Goal: Task Accomplishment & Management: Use online tool/utility

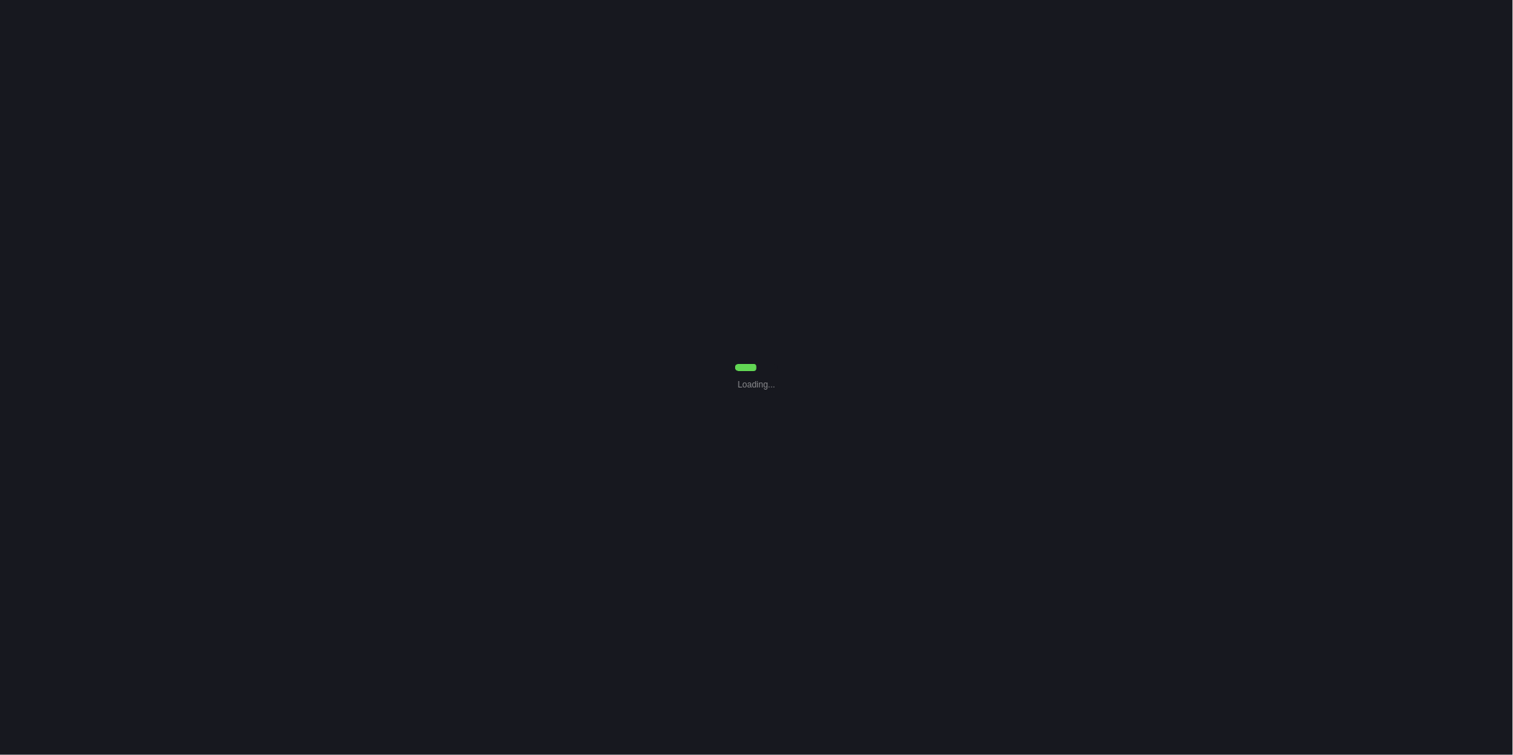
select select "0"
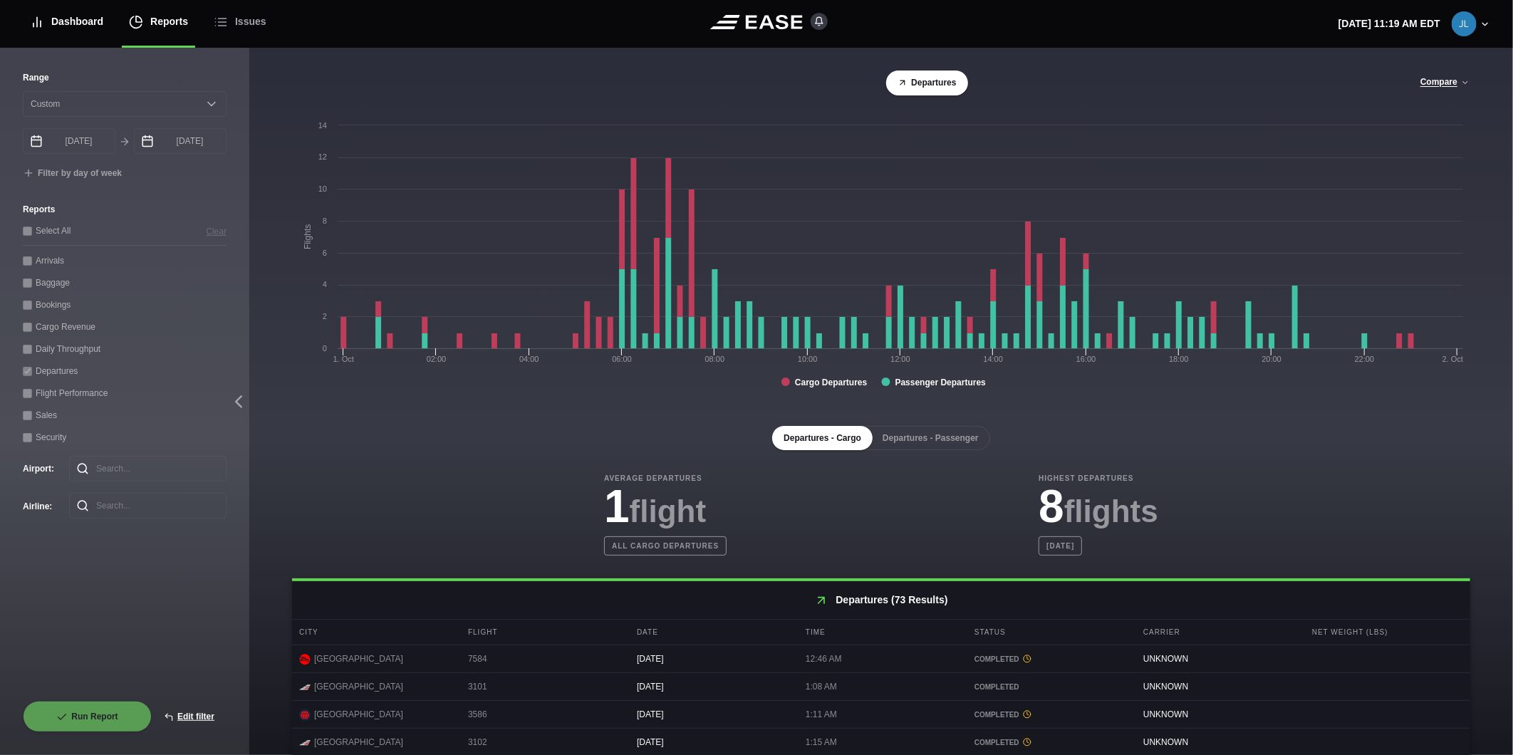
click at [59, 22] on div "Dashboard" at bounding box center [66, 22] width 73 height 48
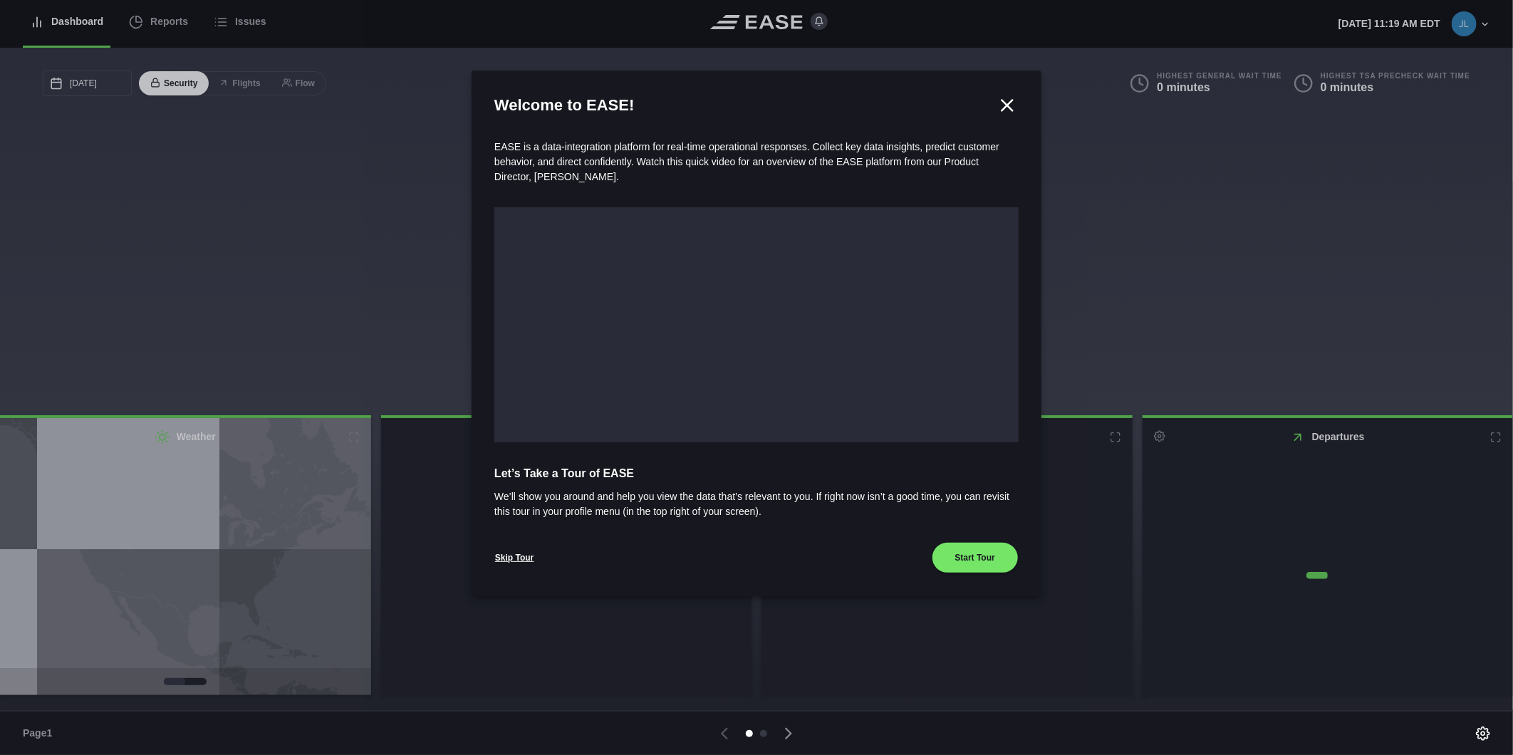
click at [157, 18] on div at bounding box center [756, 377] width 1513 height 755
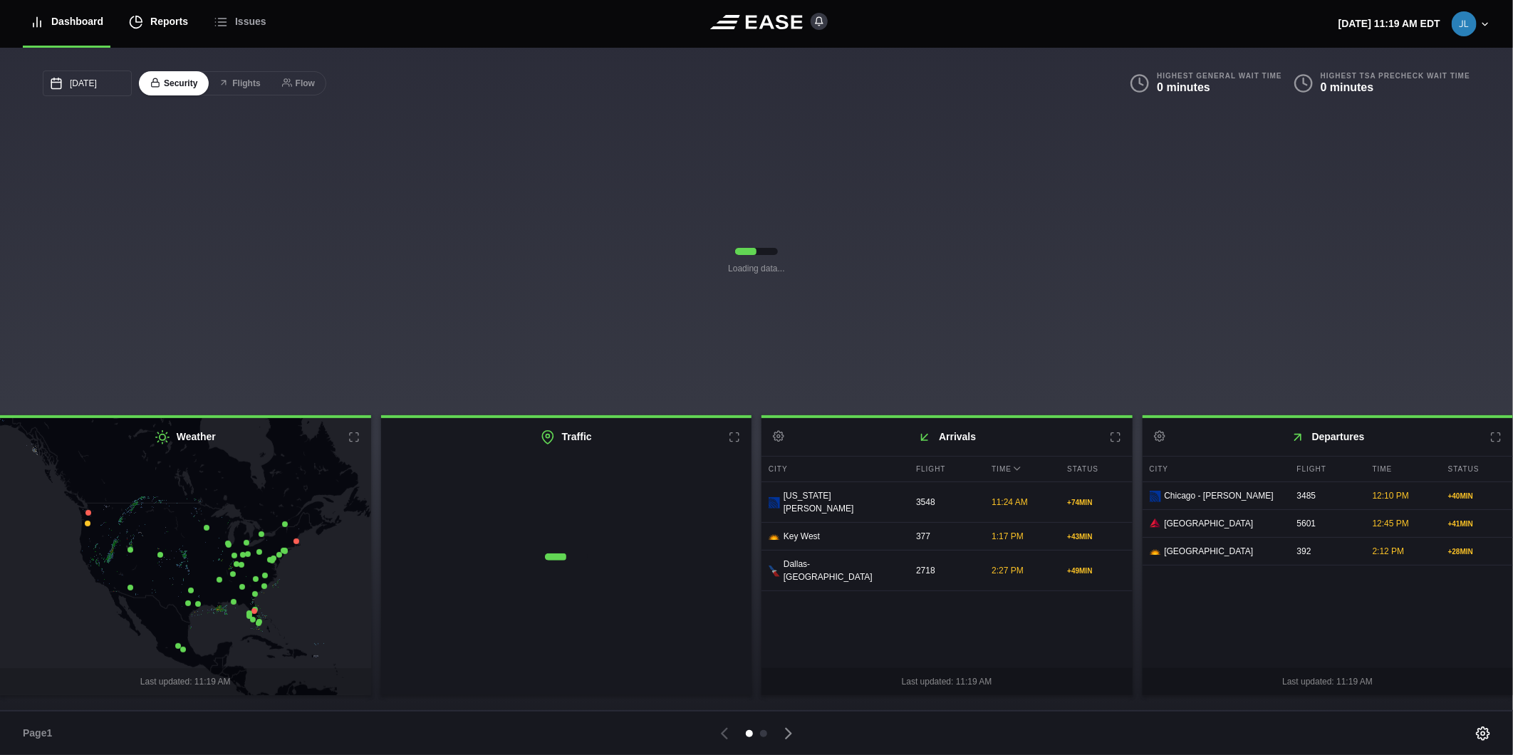
click at [152, 24] on div "Reports" at bounding box center [158, 22] width 59 height 48
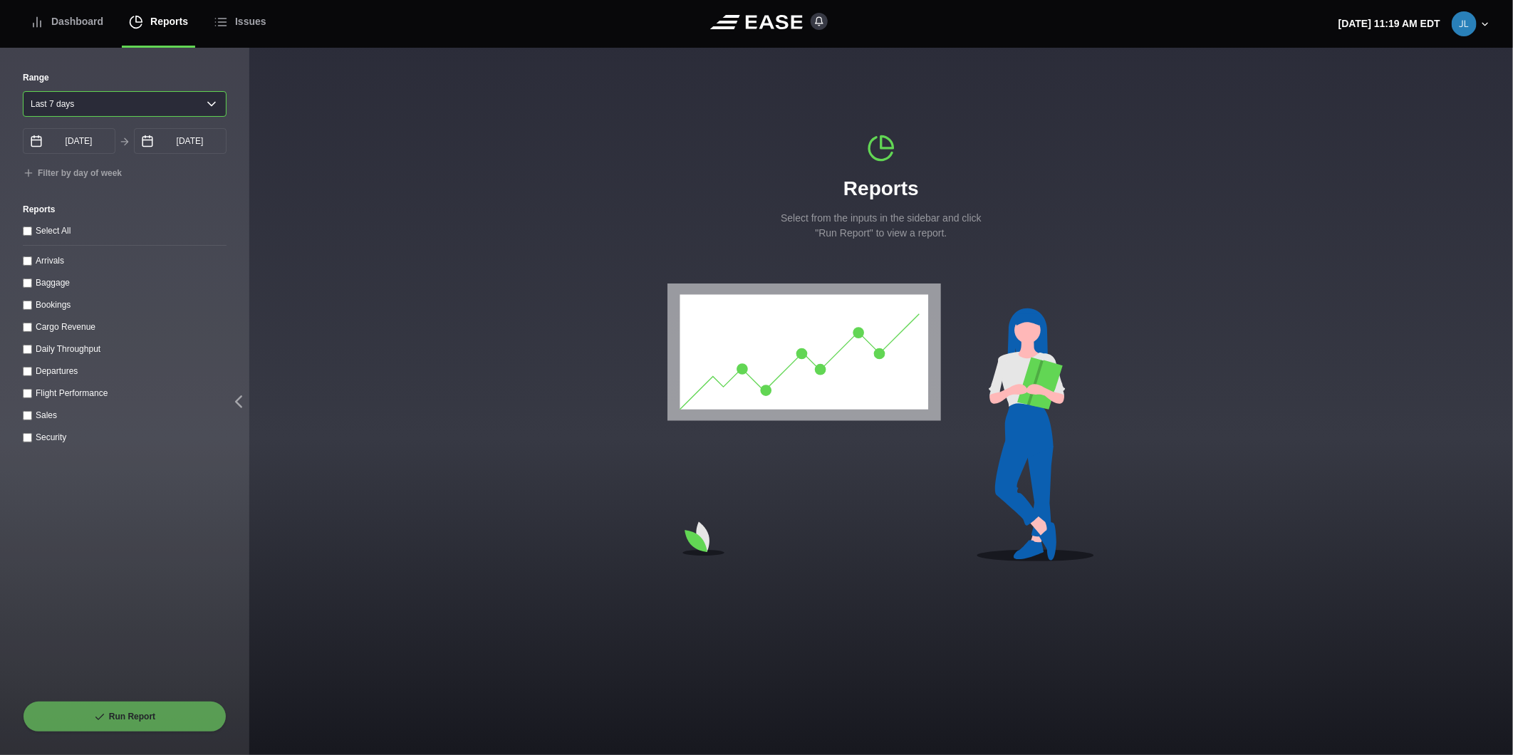
click at [146, 109] on select "[DATE] Last 7 days Last 14 days Last 30 days Last 6 weeks" at bounding box center [125, 104] width 204 height 26
select select "30"
click at [23, 91] on select "[DATE] Last 7 days Last 14 days Last 30 days Last 6 weeks" at bounding box center [125, 104] width 204 height 26
type input "[DATE]"
click at [33, 353] on div "Daily Throughput" at bounding box center [125, 348] width 204 height 15
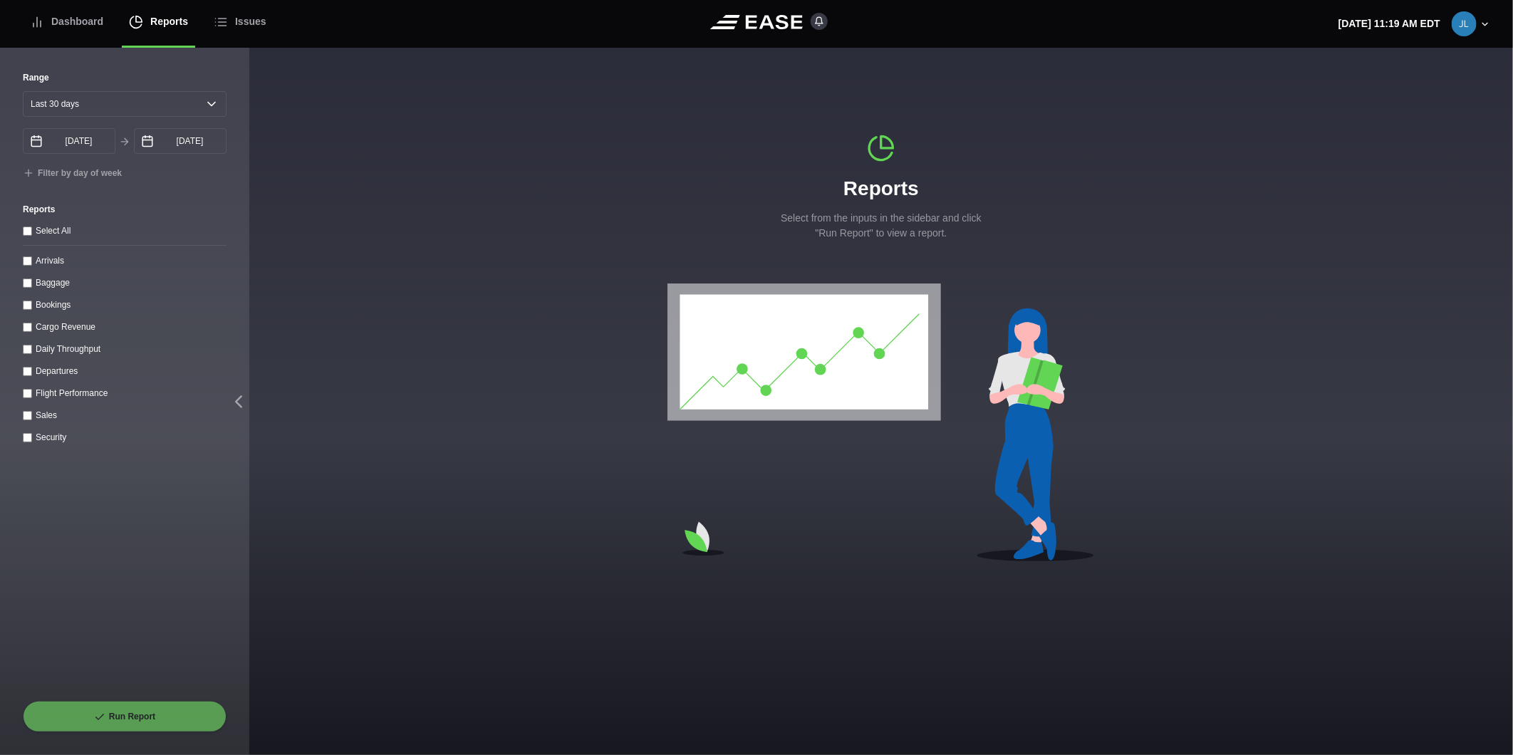
drag, startPoint x: 27, startPoint y: 352, endPoint x: 43, endPoint y: 390, distance: 40.9
click at [27, 351] on throughput "Daily Throughput" at bounding box center [27, 349] width 9 height 9
checkbox throughput "true"
click at [123, 712] on button "Run Report" at bounding box center [125, 716] width 204 height 31
select select "30"
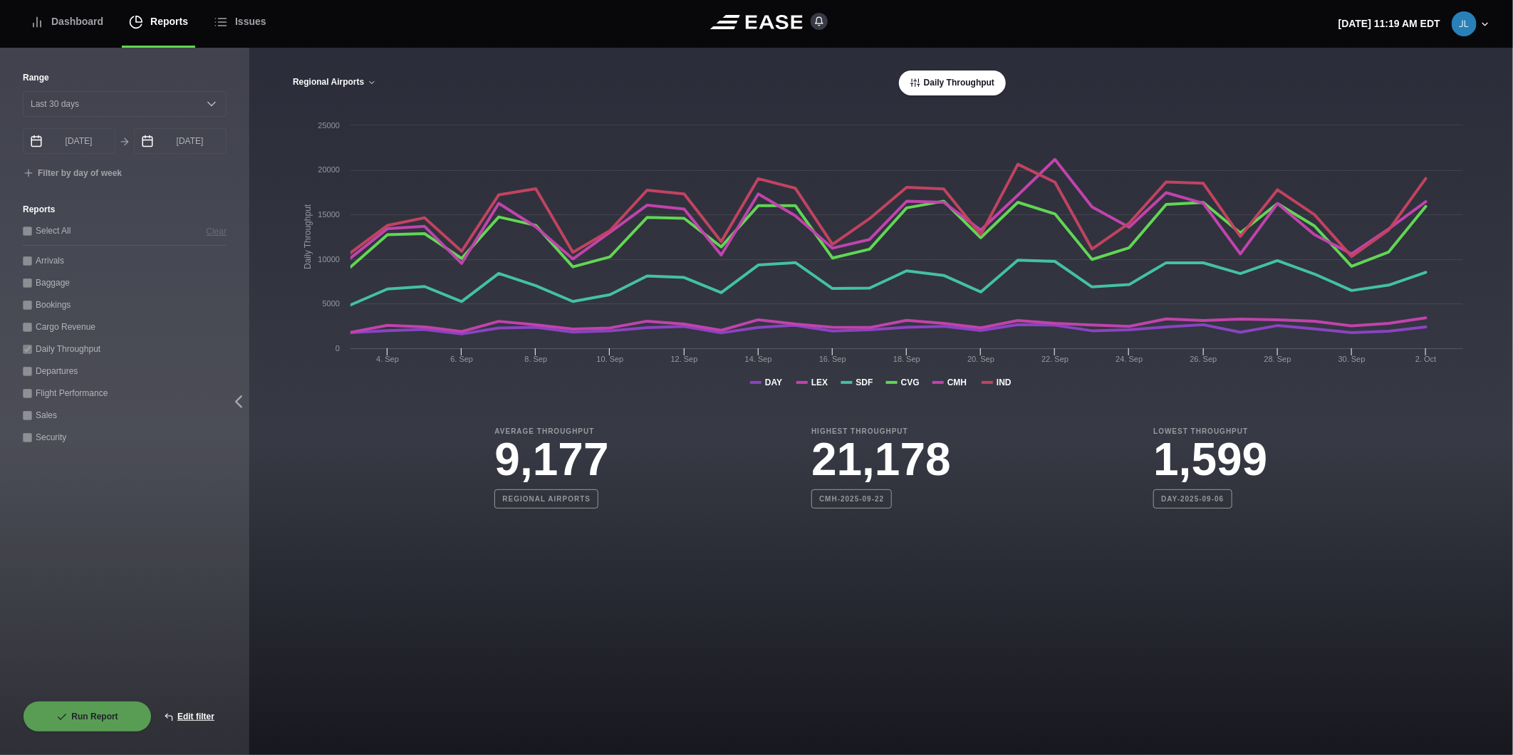
click at [309, 84] on button "Regional Airports" at bounding box center [334, 83] width 85 height 10
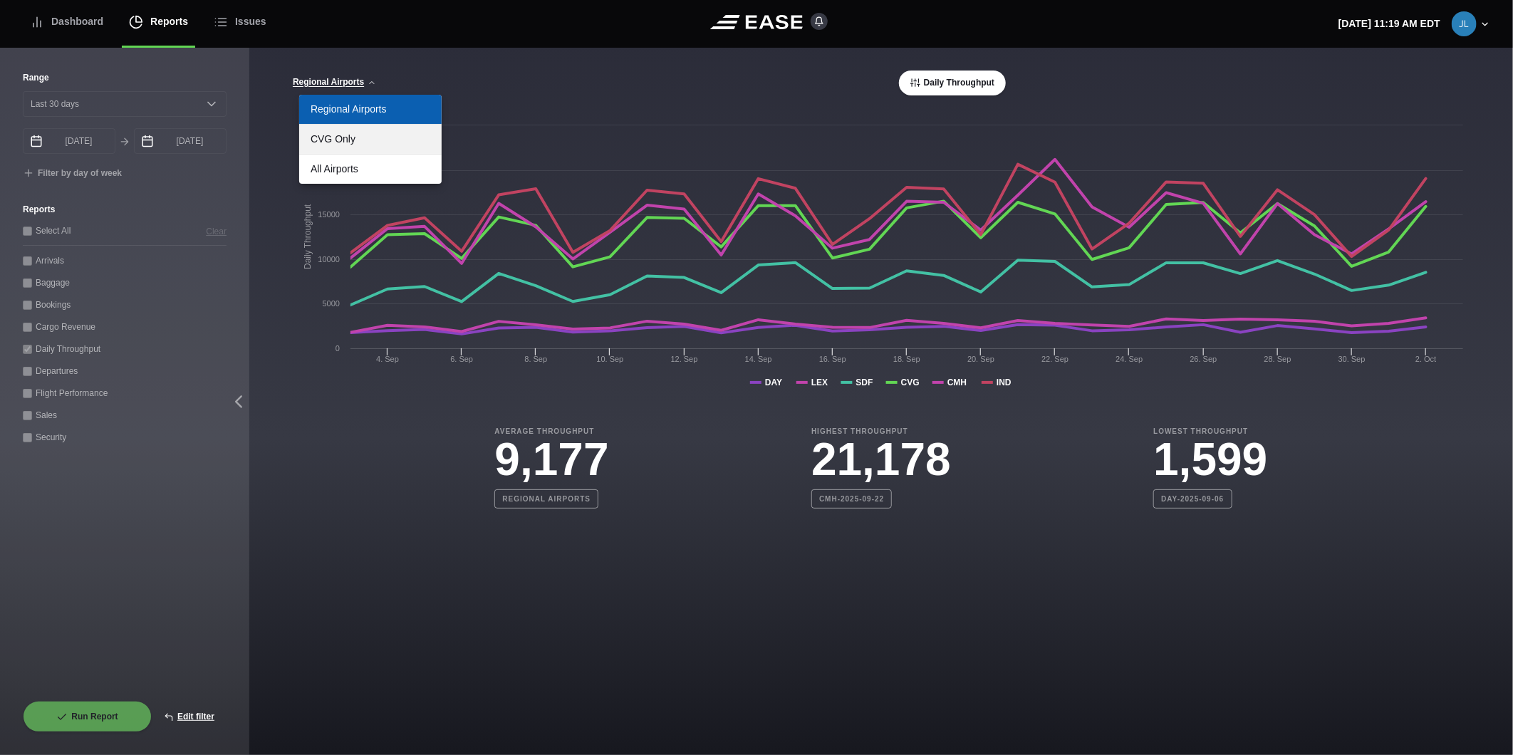
click at [342, 140] on link "CVG Only" at bounding box center [370, 139] width 142 height 29
